Goal: Information Seeking & Learning: Find contact information

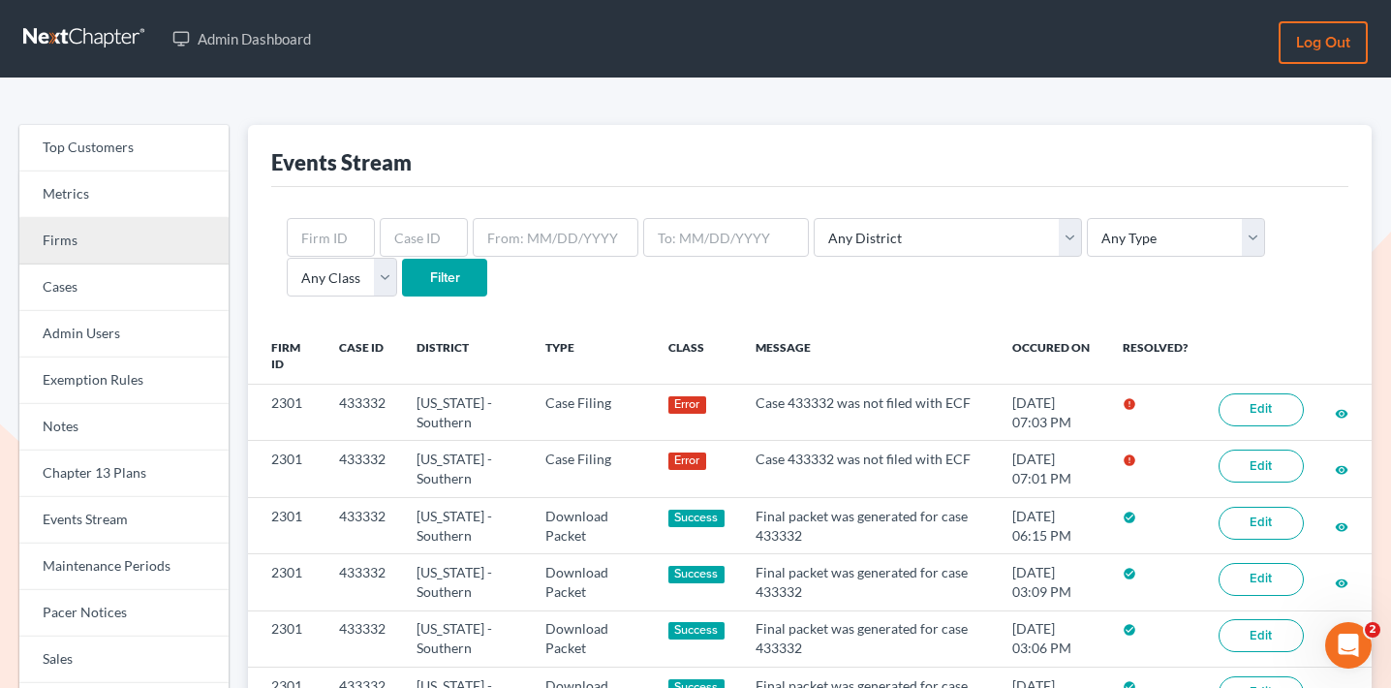
click at [121, 238] on link "Firms" at bounding box center [123, 241] width 209 height 46
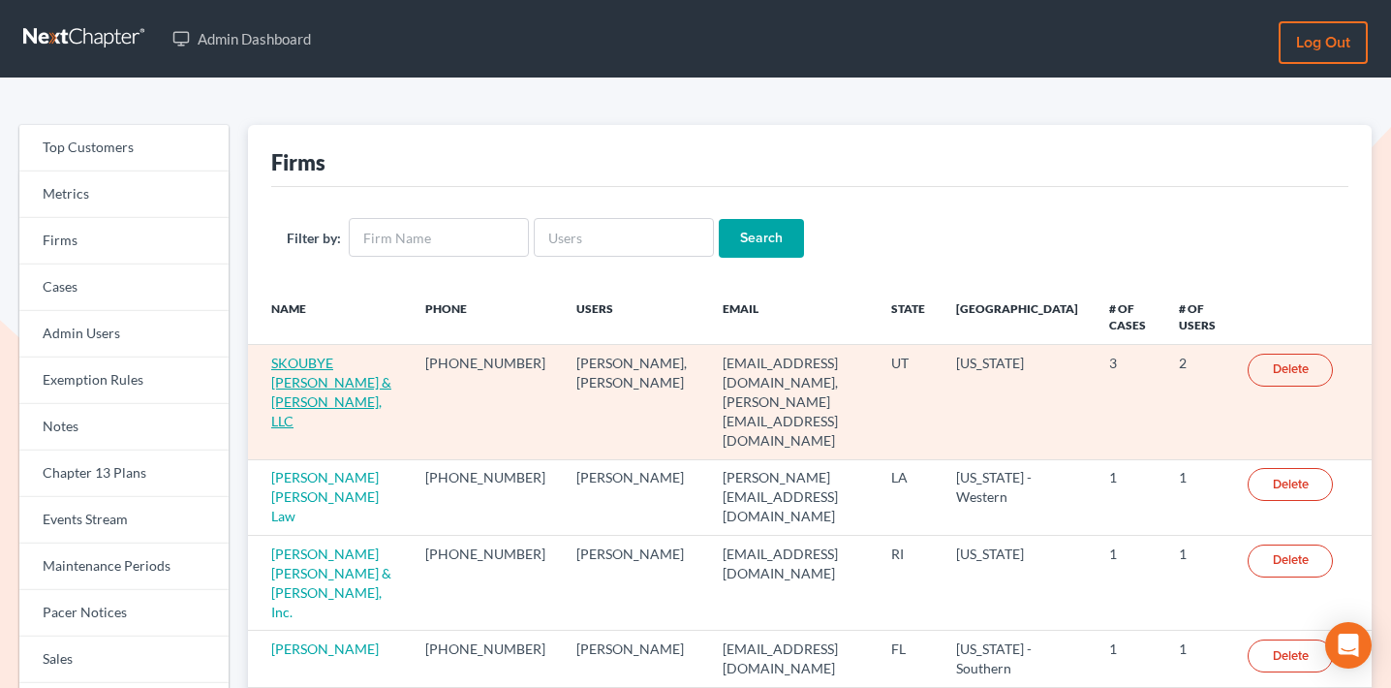
click at [325, 377] on link "SKOUBYE NIELSON & JOHANSEN, LLC" at bounding box center [331, 391] width 120 height 75
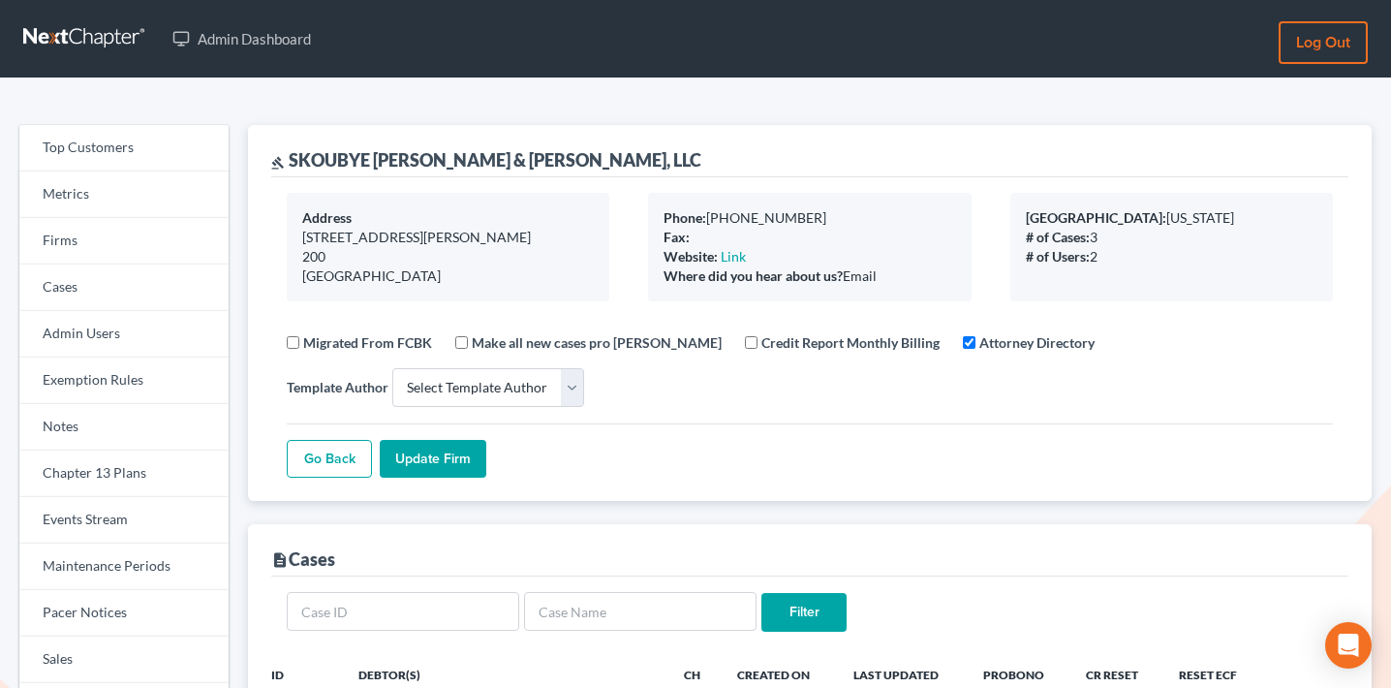
select select
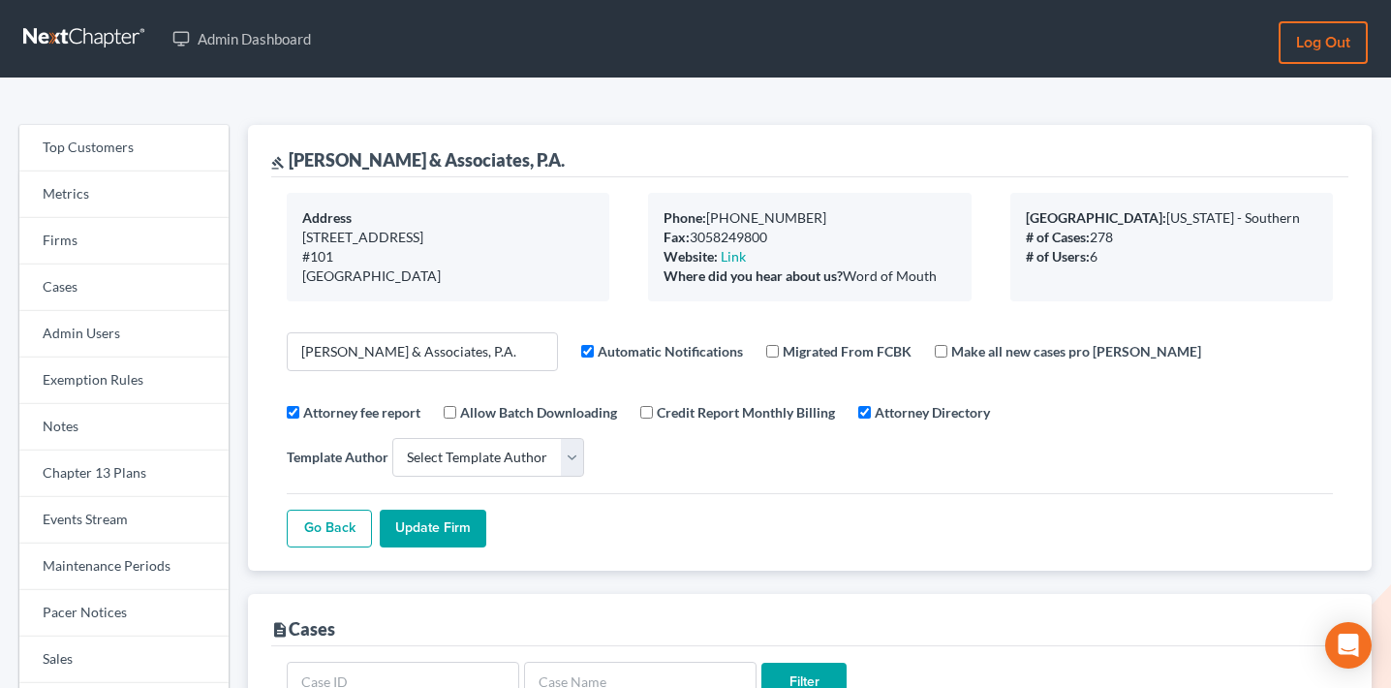
select select
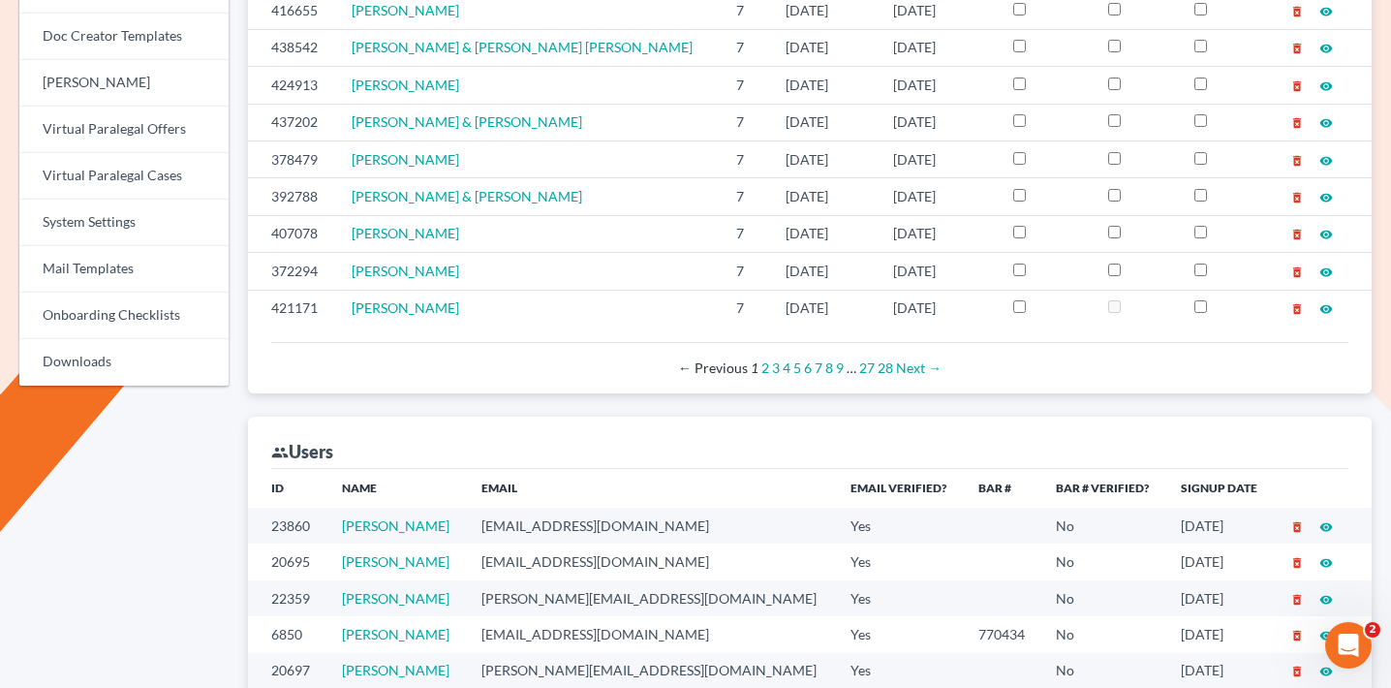
scroll to position [1037, 0]
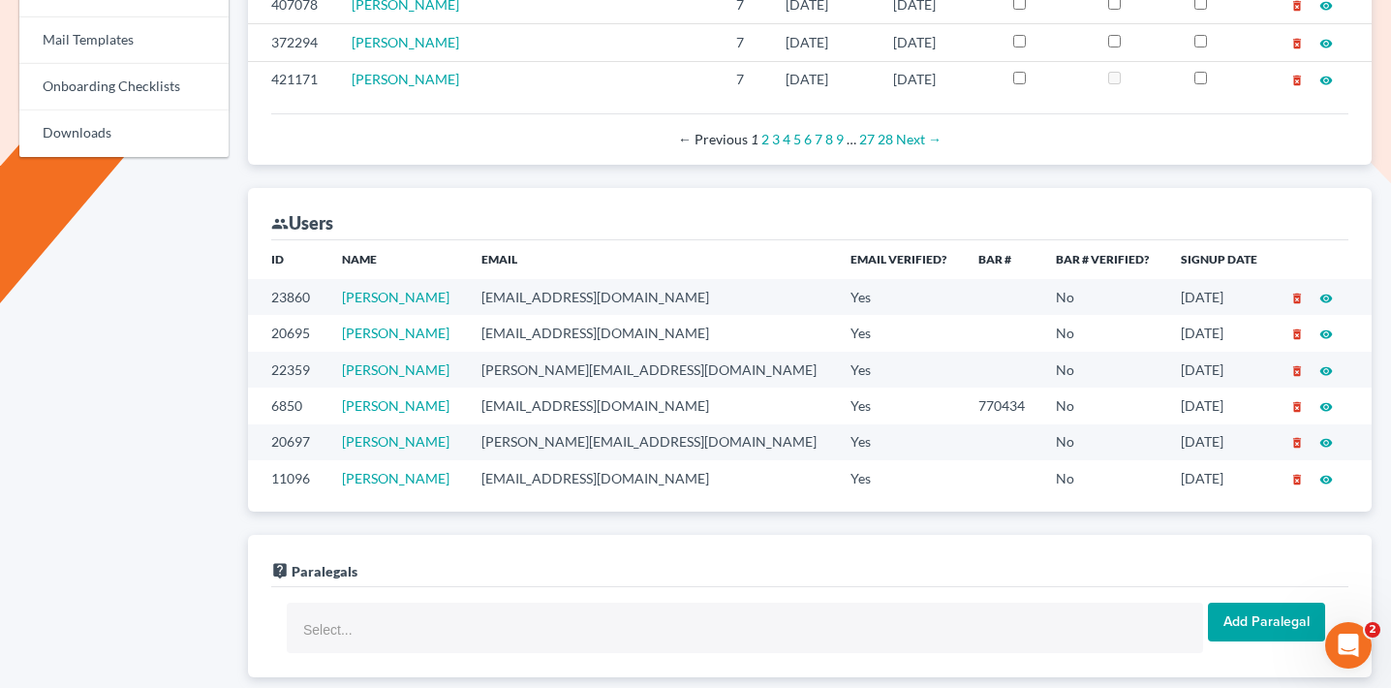
click at [534, 279] on td "mgbyte@msn.com" at bounding box center [650, 297] width 369 height 36
copy td "mgbyte@msn.com"
click at [548, 315] on td "jperez@richardadamslaw.com" at bounding box center [650, 333] width 369 height 36
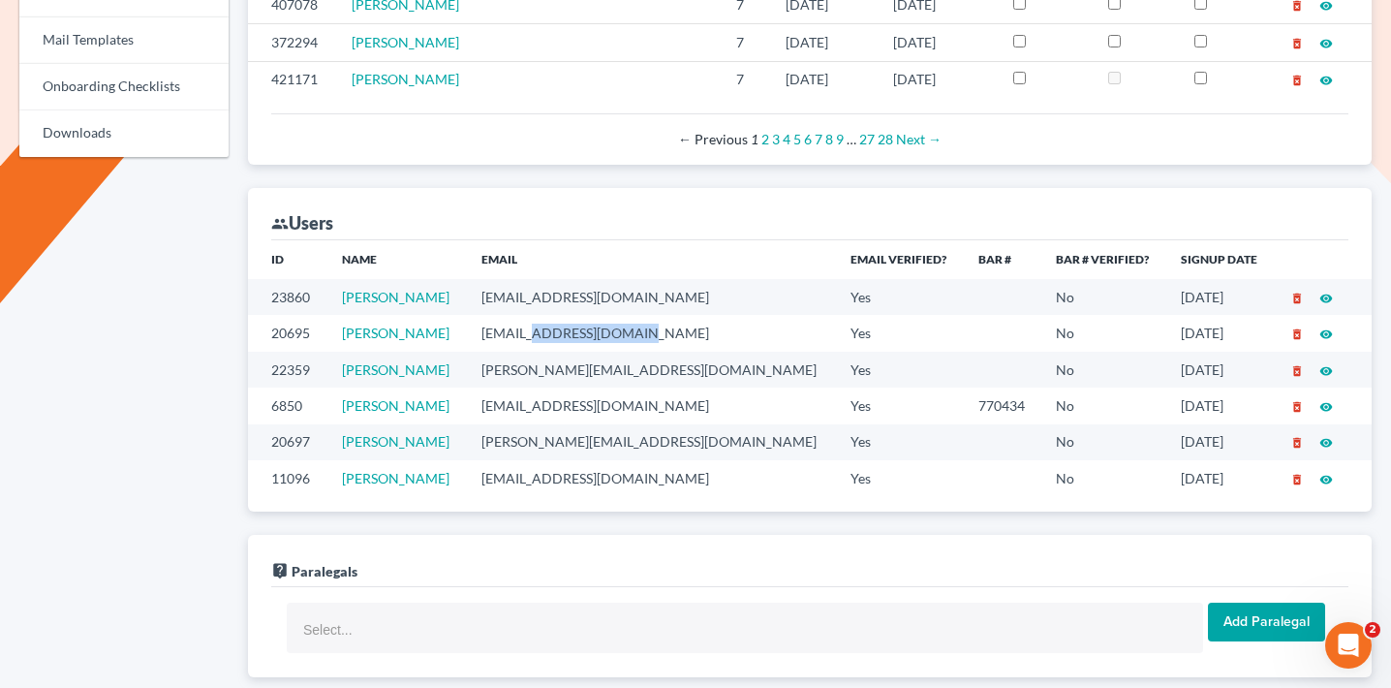
click at [548, 315] on td "jperez@richardadamslaw.com" at bounding box center [650, 333] width 369 height 36
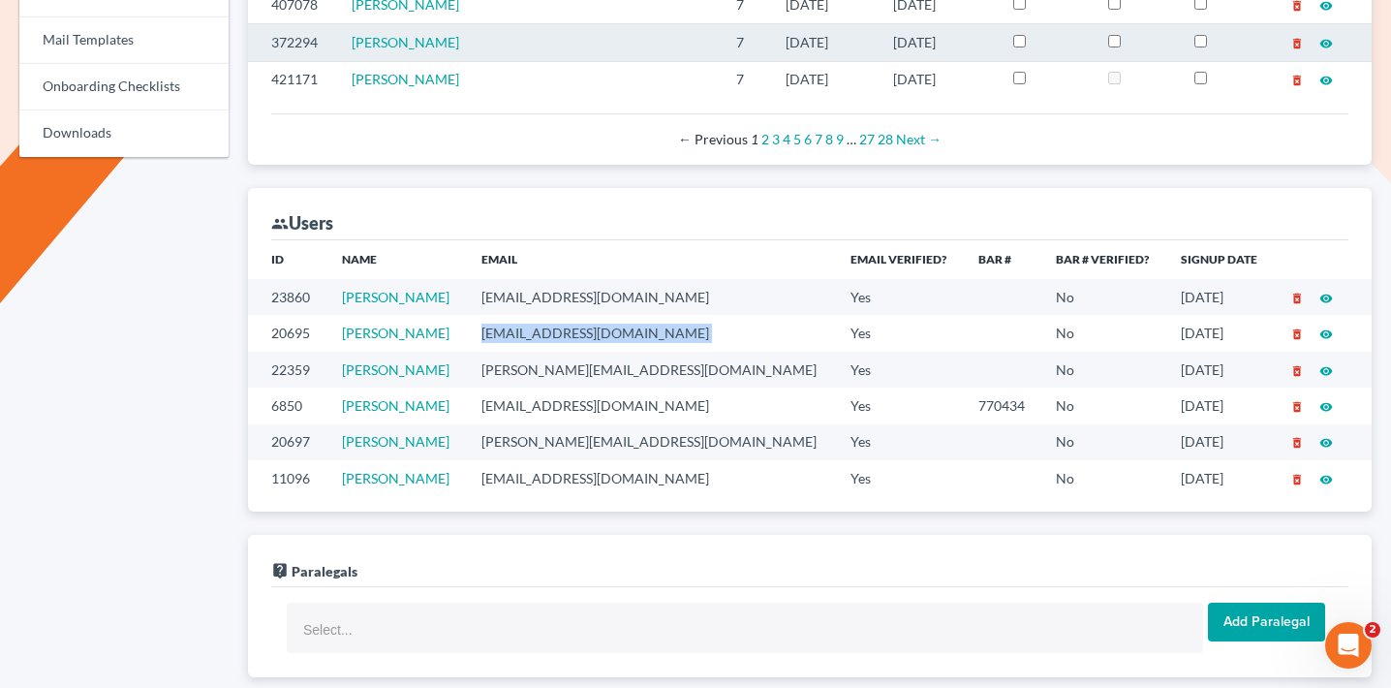
copy td "jperez@richardadamslaw.com"
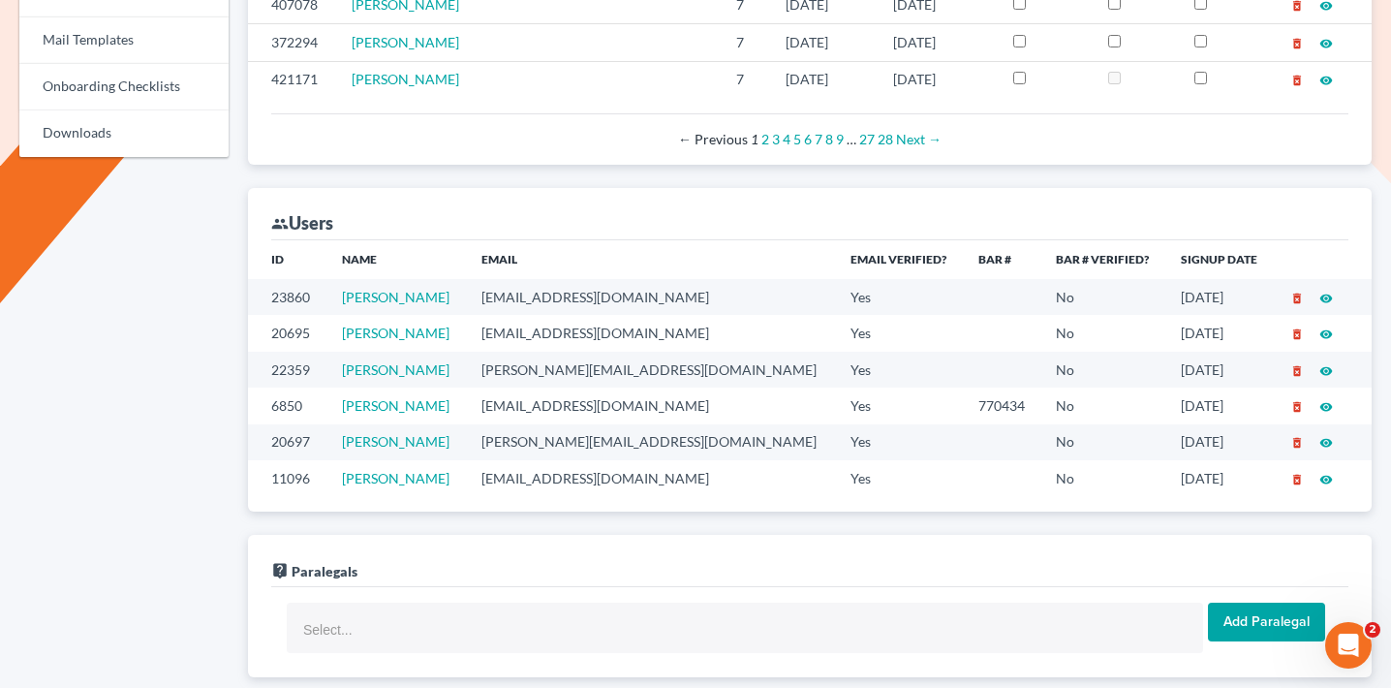
click at [563, 352] on td "jorge@richardadamslaw.com" at bounding box center [650, 370] width 369 height 36
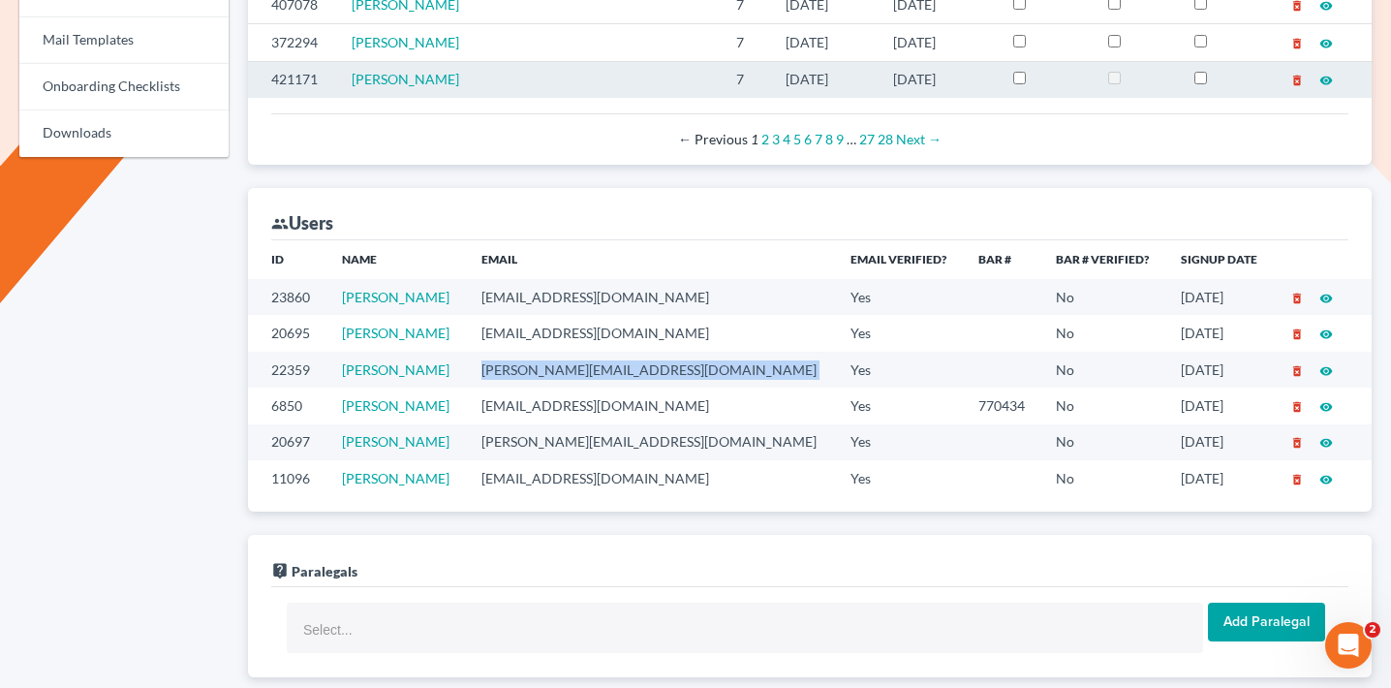
copy td "jorge@richardadamslaw.com"
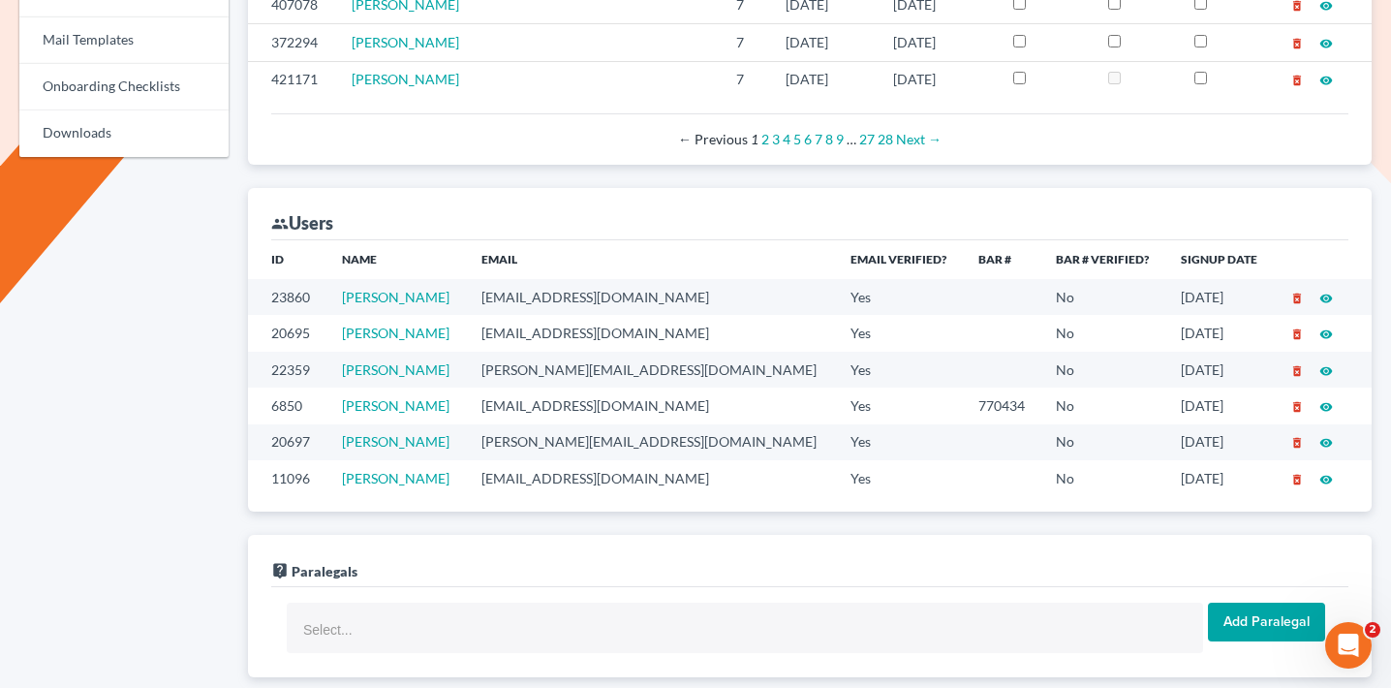
click at [549, 387] on td "radamsbkc@gmail.com" at bounding box center [650, 405] width 369 height 36
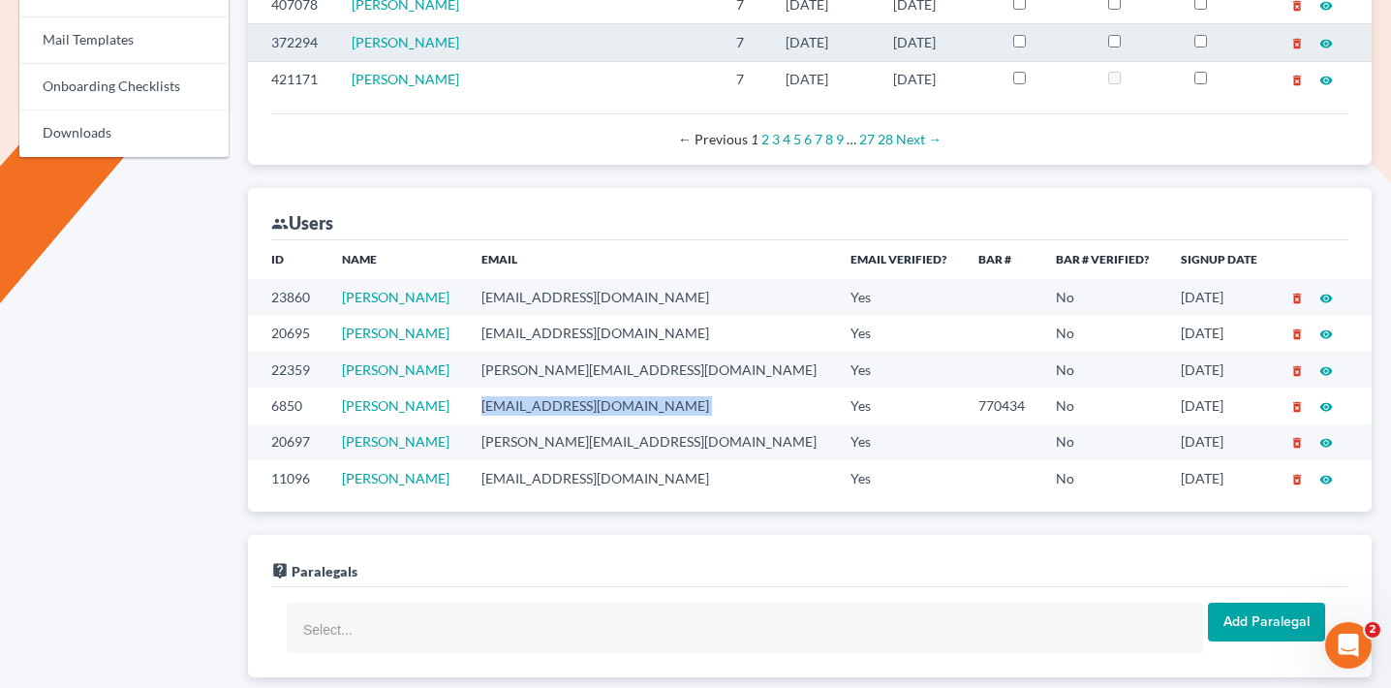
copy td "radamsbkc@gmail.com"
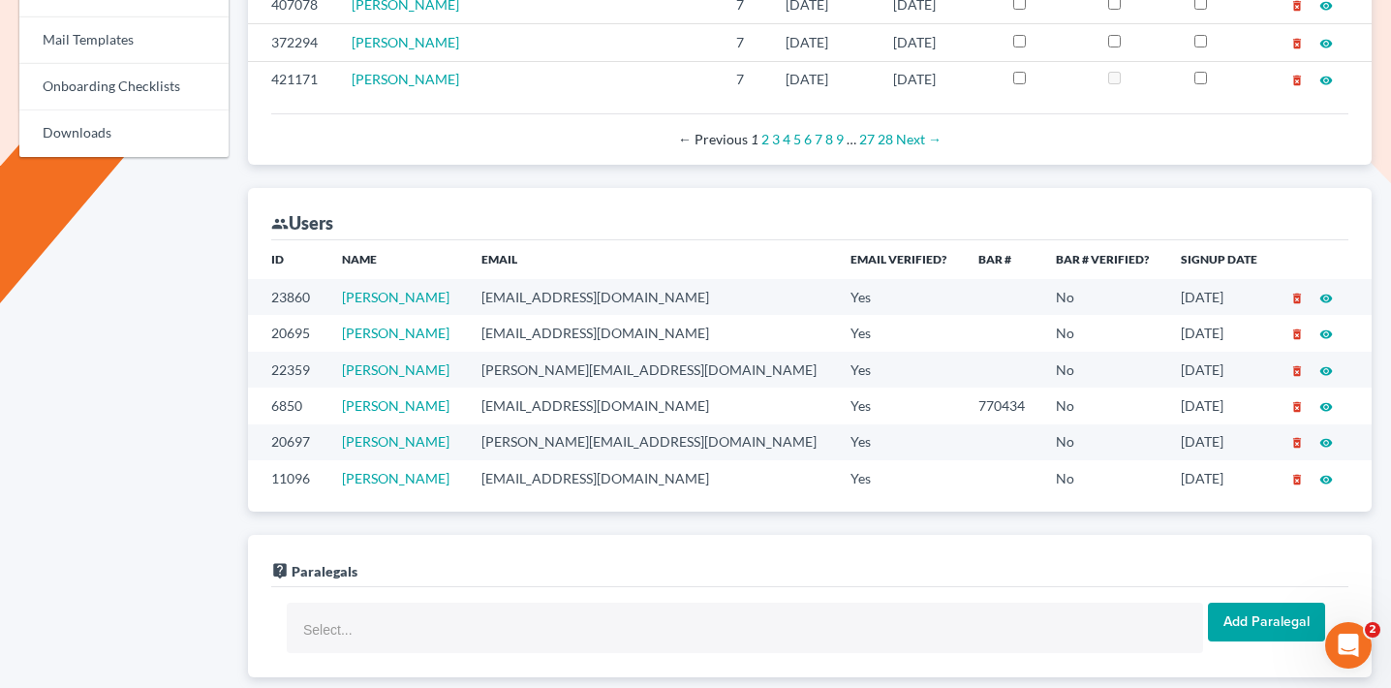
click at [545, 424] on td "evelina@richardadamslaw.com" at bounding box center [650, 442] width 369 height 36
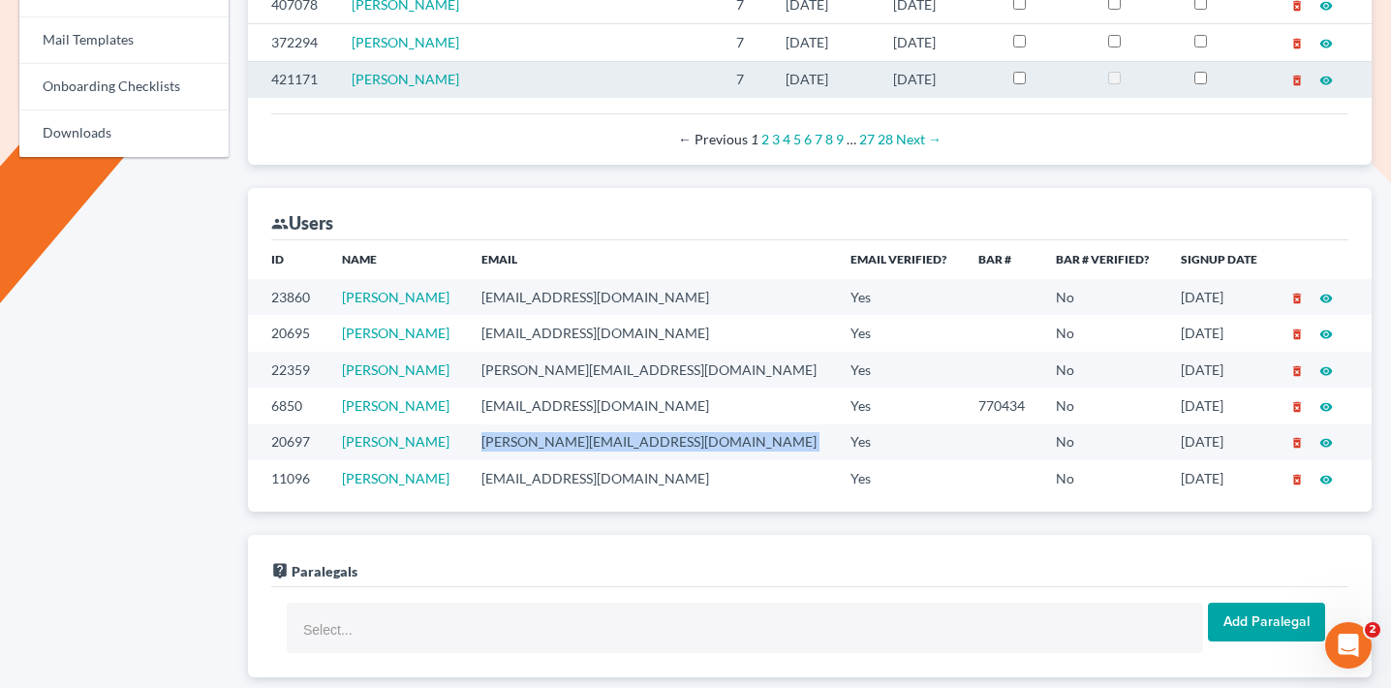
copy td "evelina@richardadamslaw.com"
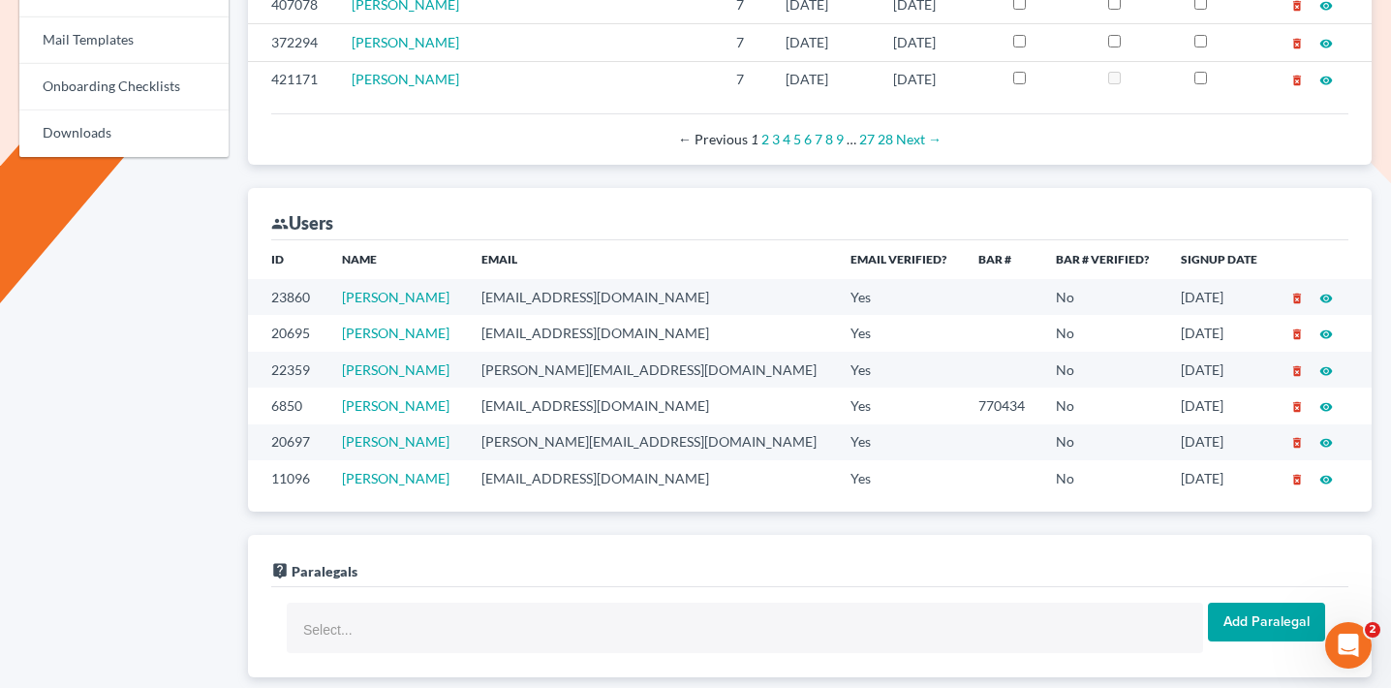
click at [550, 460] on td "millerandfunciapa@gmail.com" at bounding box center [650, 478] width 369 height 36
copy td "millerandfunciapa@gmail.com"
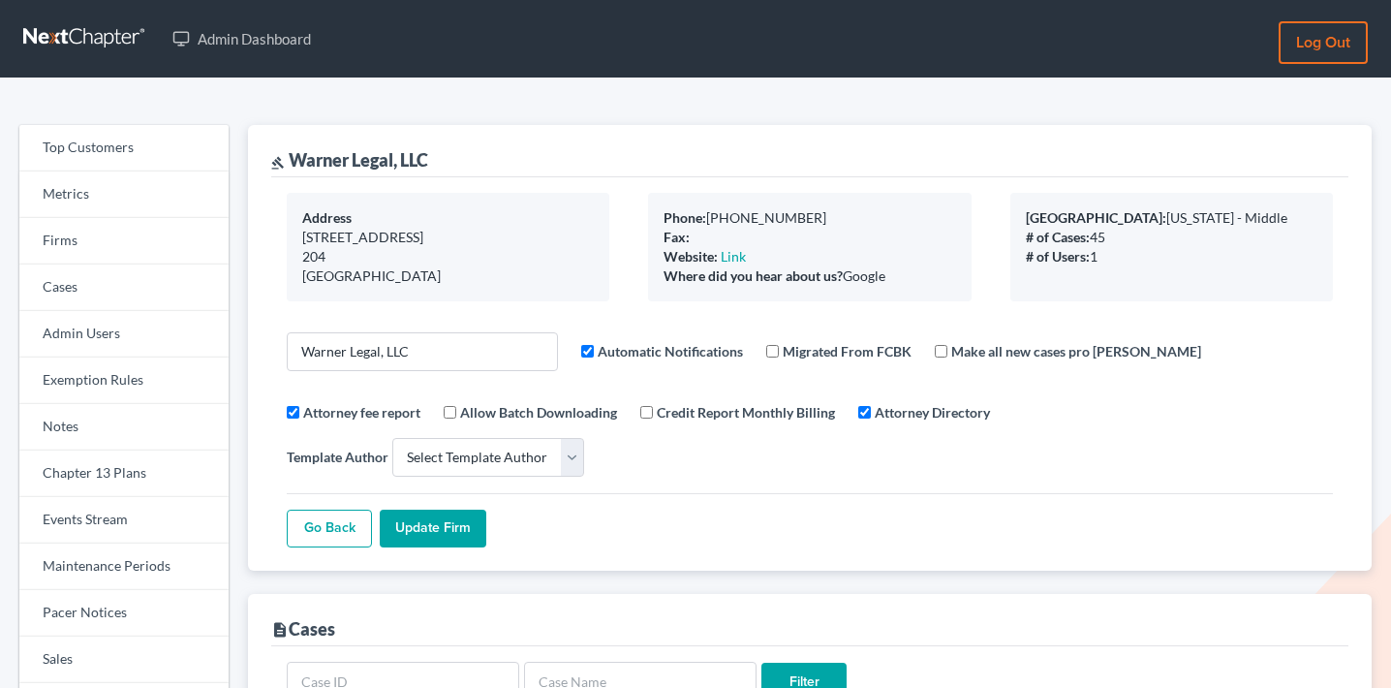
select select
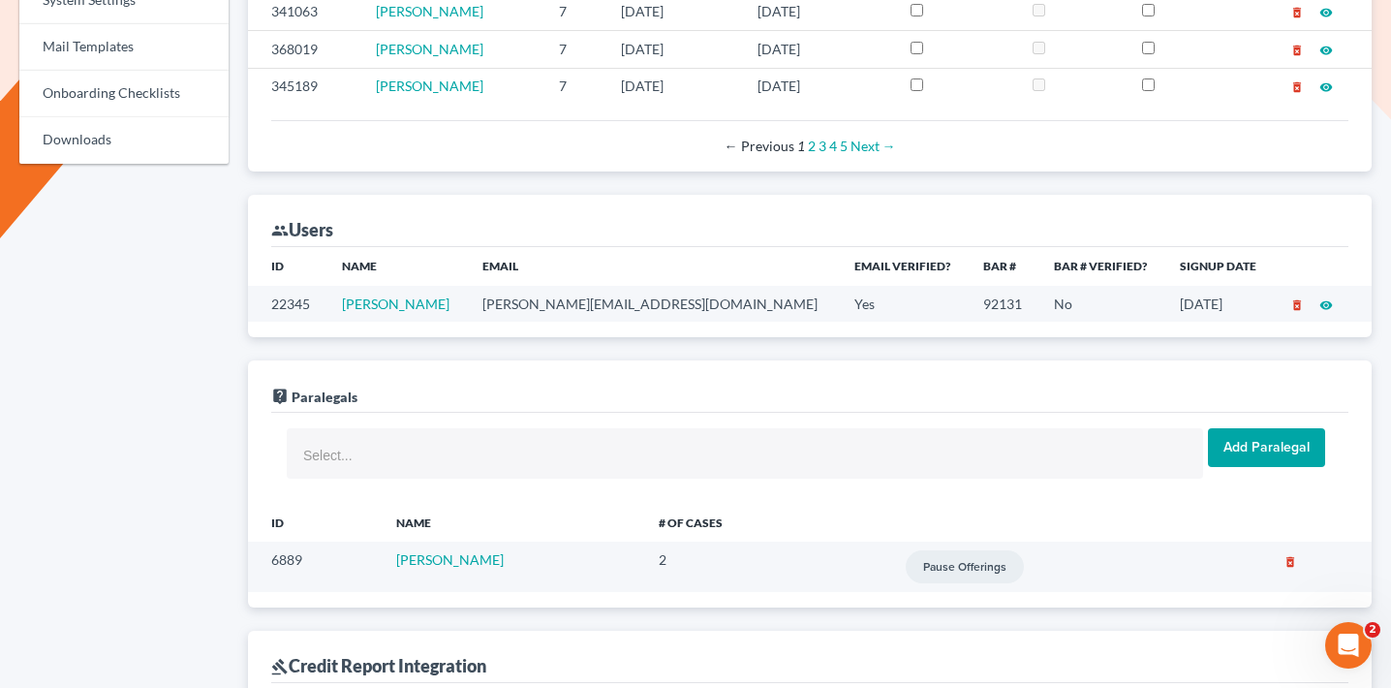
click at [565, 286] on td "[PERSON_NAME][EMAIL_ADDRESS][DOMAIN_NAME]" at bounding box center [653, 304] width 372 height 36
click at [552, 286] on td "[PERSON_NAME][EMAIL_ADDRESS][DOMAIN_NAME]" at bounding box center [653, 304] width 372 height 36
copy td "[PERSON_NAME][EMAIL_ADDRESS][DOMAIN_NAME]"
